Goal: Check status

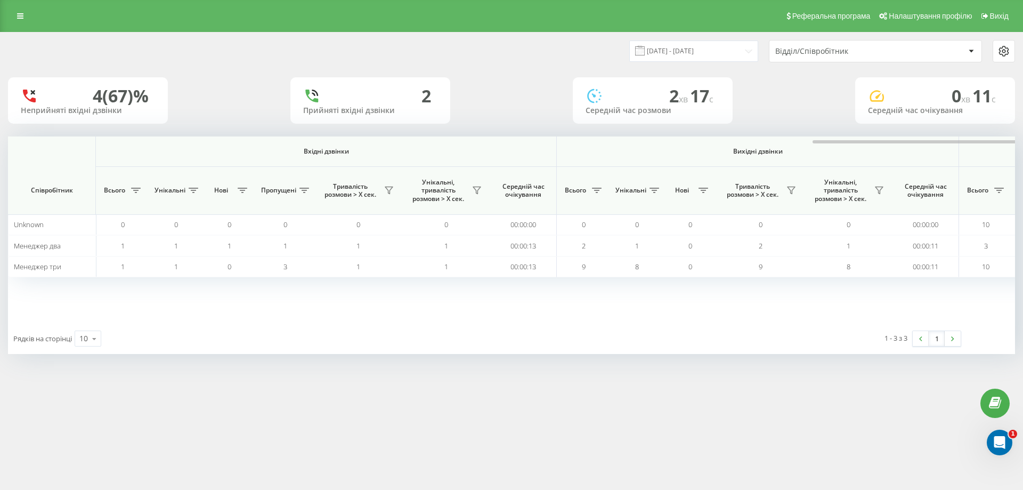
scroll to position [0, 480]
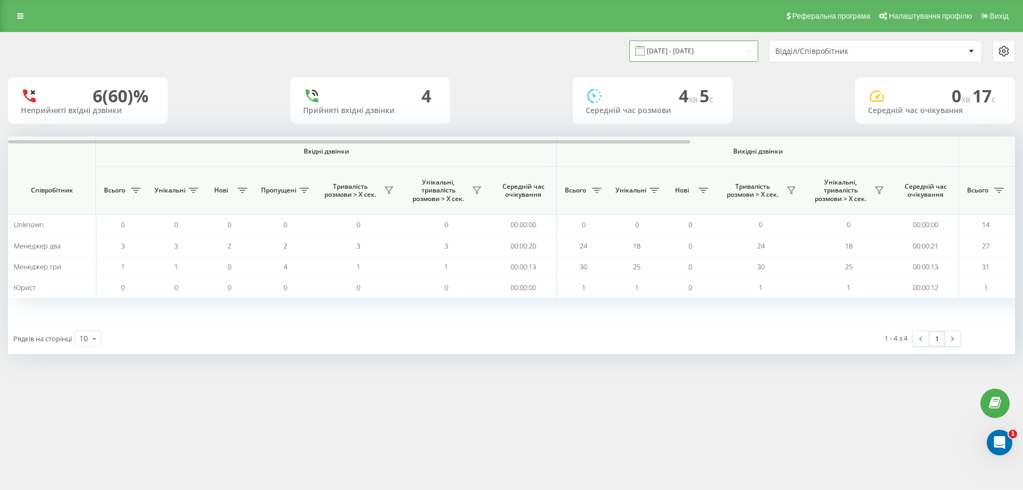
click at [719, 47] on input "[DATE] - [DATE]" at bounding box center [694, 51] width 129 height 21
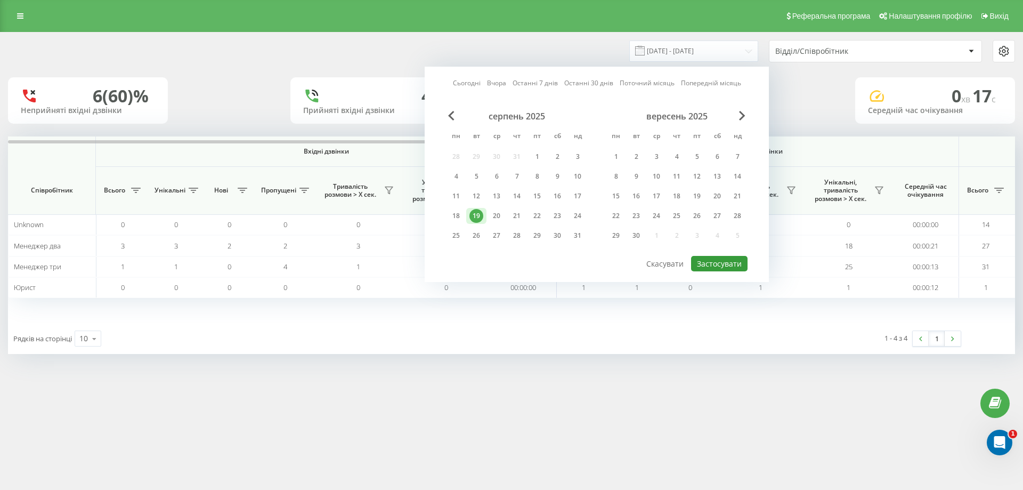
click at [721, 262] on button "Застосувати" at bounding box center [719, 263] width 57 height 15
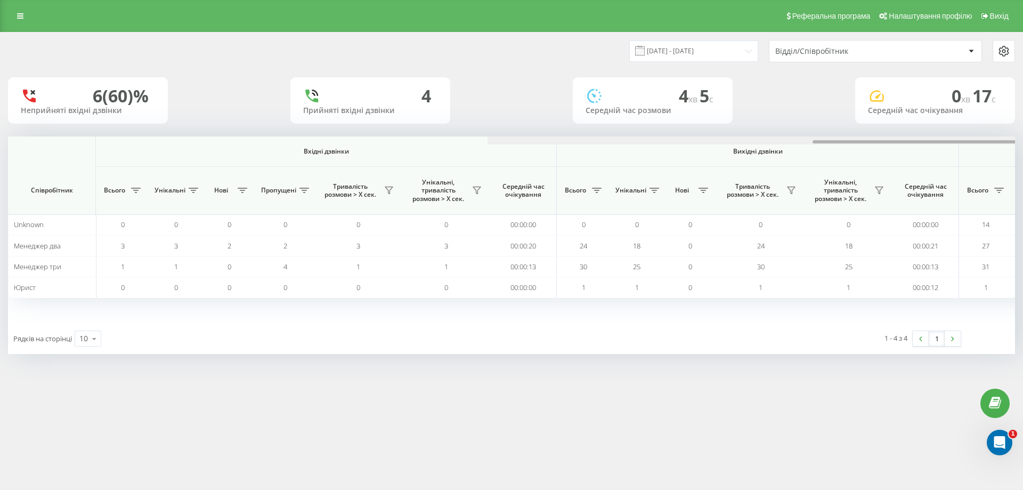
scroll to position [0, 480]
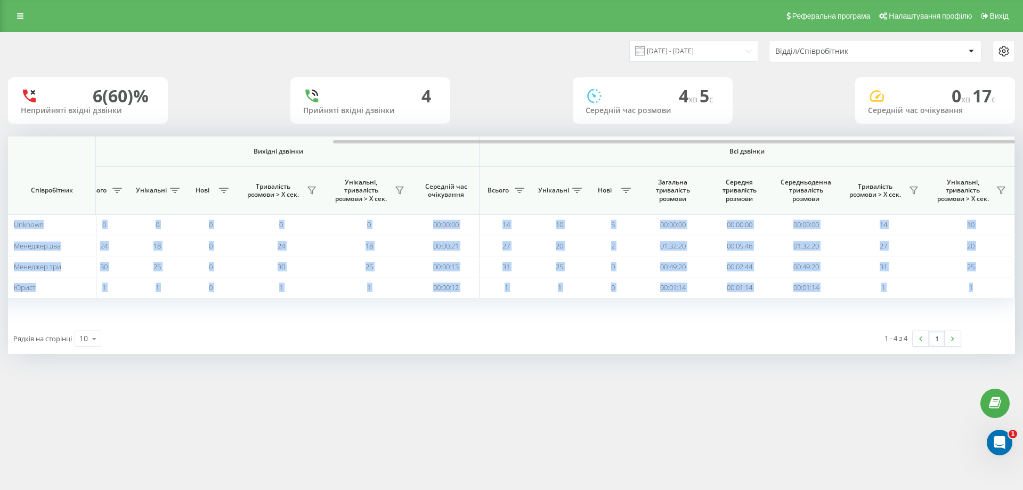
drag, startPoint x: 263, startPoint y: 139, endPoint x: 516, endPoint y: 126, distance: 253.0
click at [516, 126] on div "[DATE] - [DATE] Відділ/Співробітник 6 (60)% Неприйняті вхідні дзвінки 4 Прийнят…" at bounding box center [511, 193] width 1007 height 321
click at [915, 188] on icon at bounding box center [914, 190] width 9 height 9
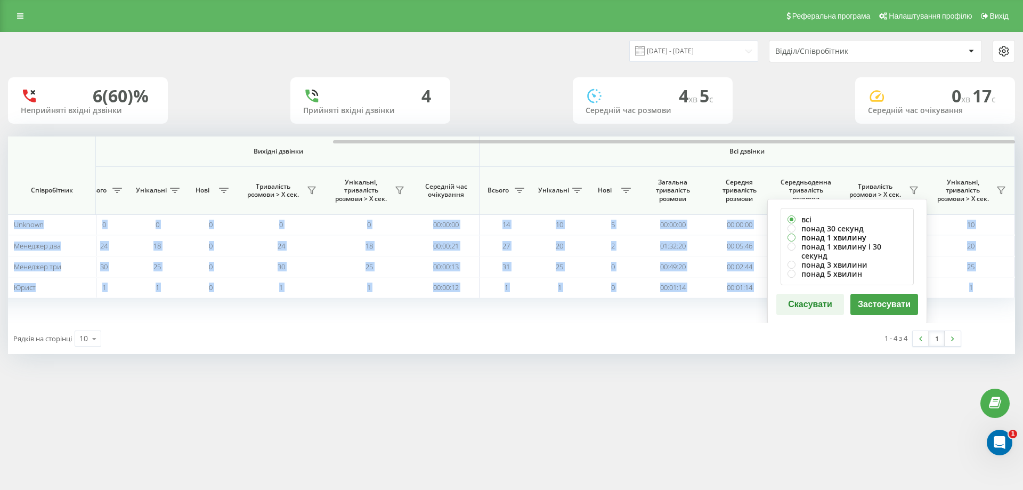
click at [837, 235] on label "понад 1 хвилину" at bounding box center [847, 237] width 119 height 9
radio input "true"
click at [884, 294] on button "Застосувати" at bounding box center [885, 304] width 68 height 21
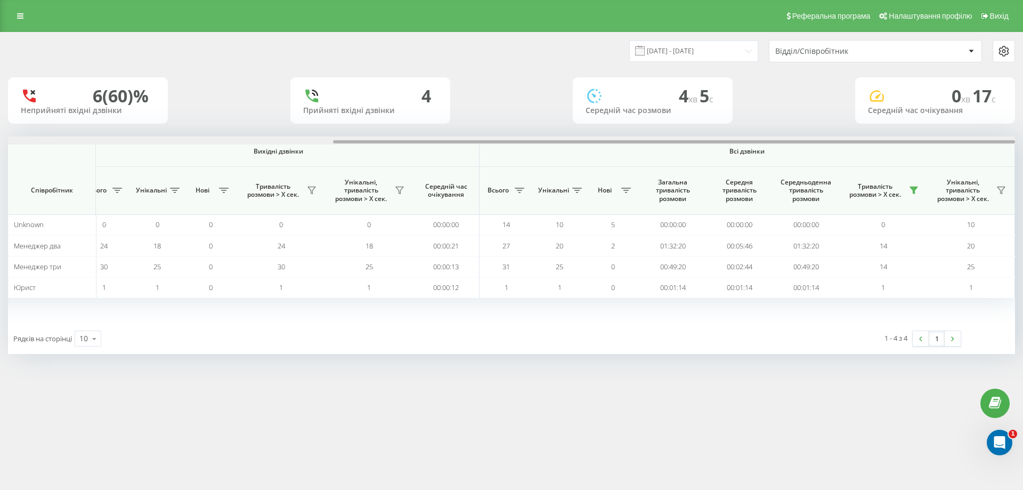
drag, startPoint x: 608, startPoint y: 143, endPoint x: 985, endPoint y: 102, distance: 378.6
click at [985, 102] on div "[DATE] - [DATE] Відділ/Співробітник 6 (60)% Неприйняті вхідні дзвінки 4 Прийнят…" at bounding box center [511, 193] width 1007 height 321
